Goal: Obtain resource: Download file/media

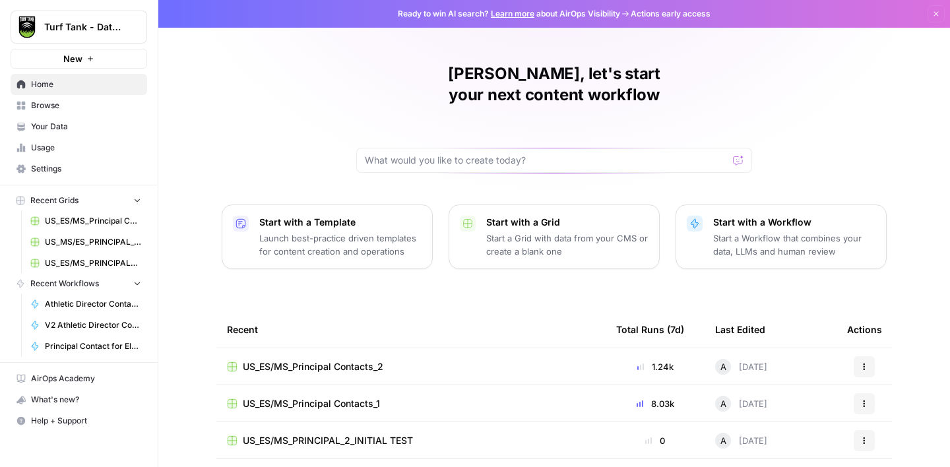
click at [84, 218] on span "US_ES/MS_Principal Contacts_1" at bounding box center [93, 221] width 96 height 12
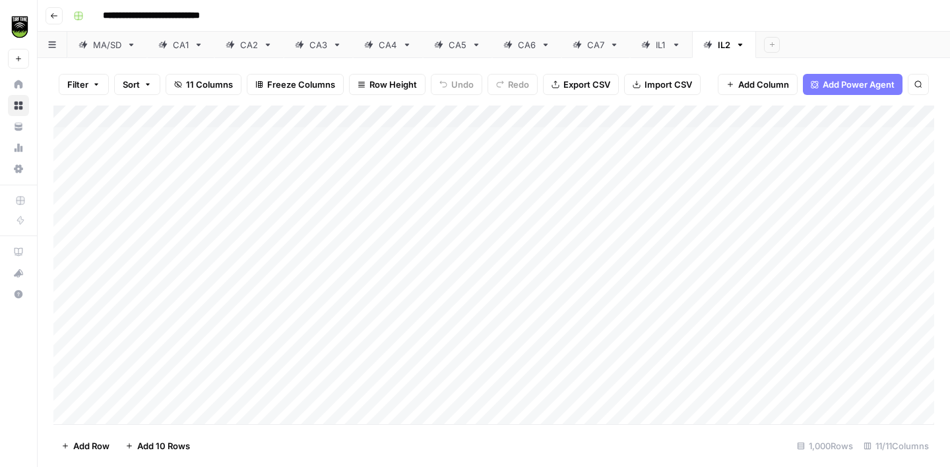
click at [601, 86] on span "Export CSV" at bounding box center [586, 84] width 47 height 13
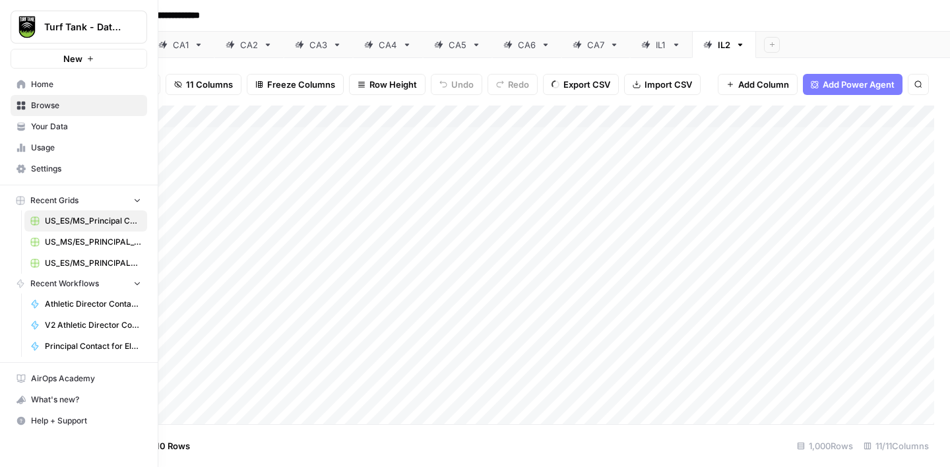
click at [53, 105] on span "Browse" at bounding box center [86, 106] width 110 height 12
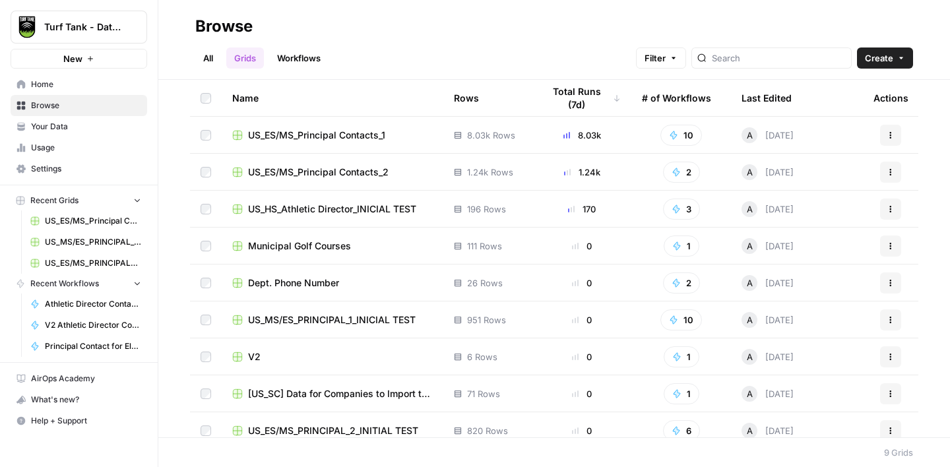
click at [316, 169] on span "US_ES/MS_Principal Contacts_2" at bounding box center [318, 172] width 140 height 13
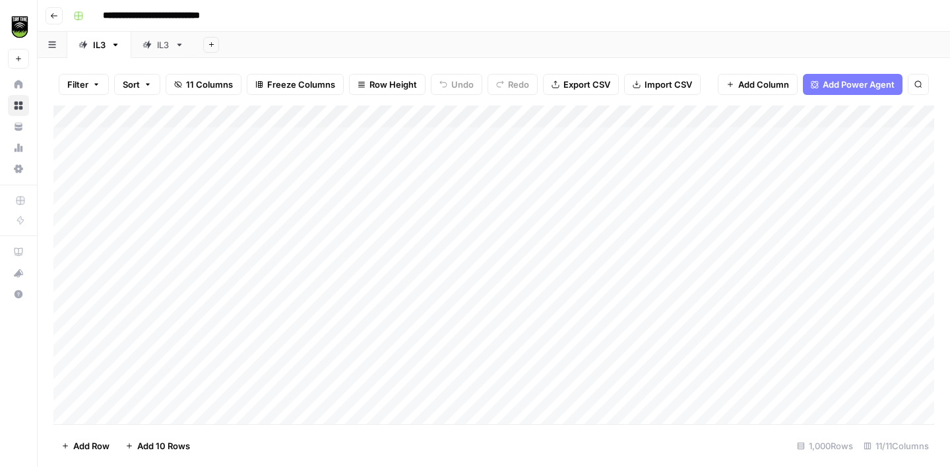
click at [592, 82] on span "Export CSV" at bounding box center [586, 84] width 47 height 13
click at [577, 84] on span "Export CSV" at bounding box center [586, 84] width 47 height 13
click at [166, 42] on div "IL3" at bounding box center [163, 44] width 13 height 13
click at [595, 84] on span "Export CSV" at bounding box center [586, 84] width 47 height 13
